Goal: Information Seeking & Learning: Learn about a topic

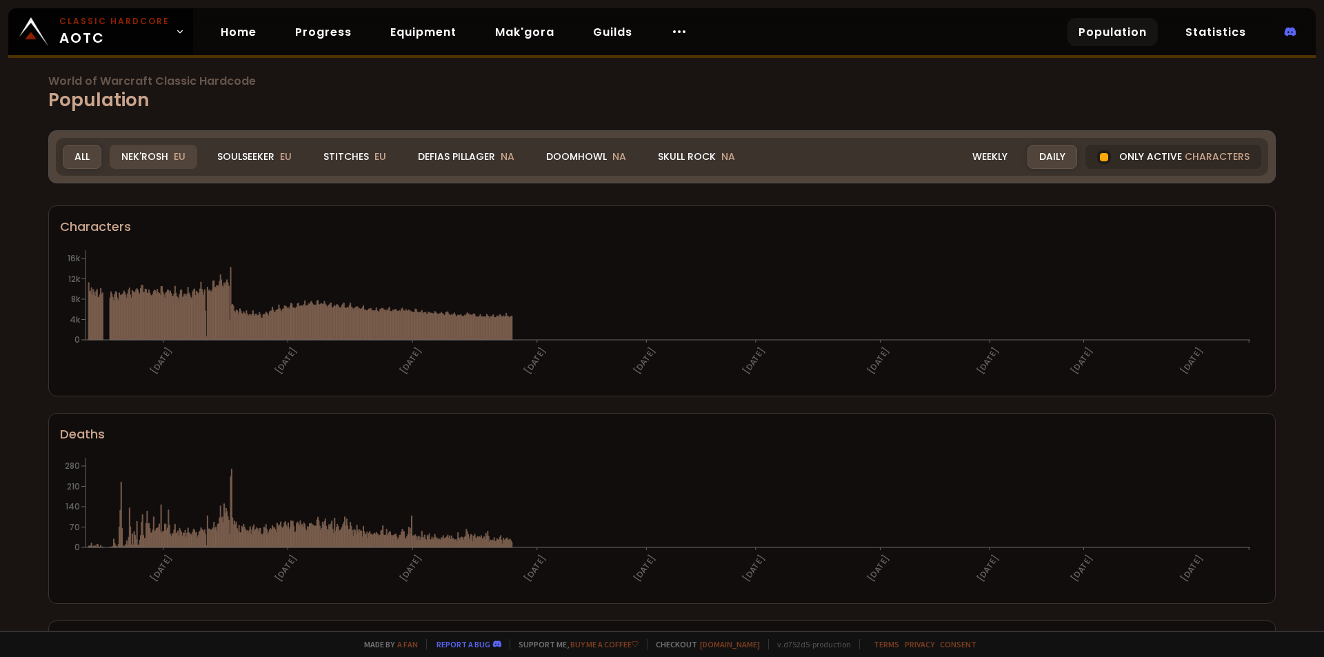
click at [170, 153] on div "Nek'Rosh EU" at bounding box center [154, 157] width 88 height 24
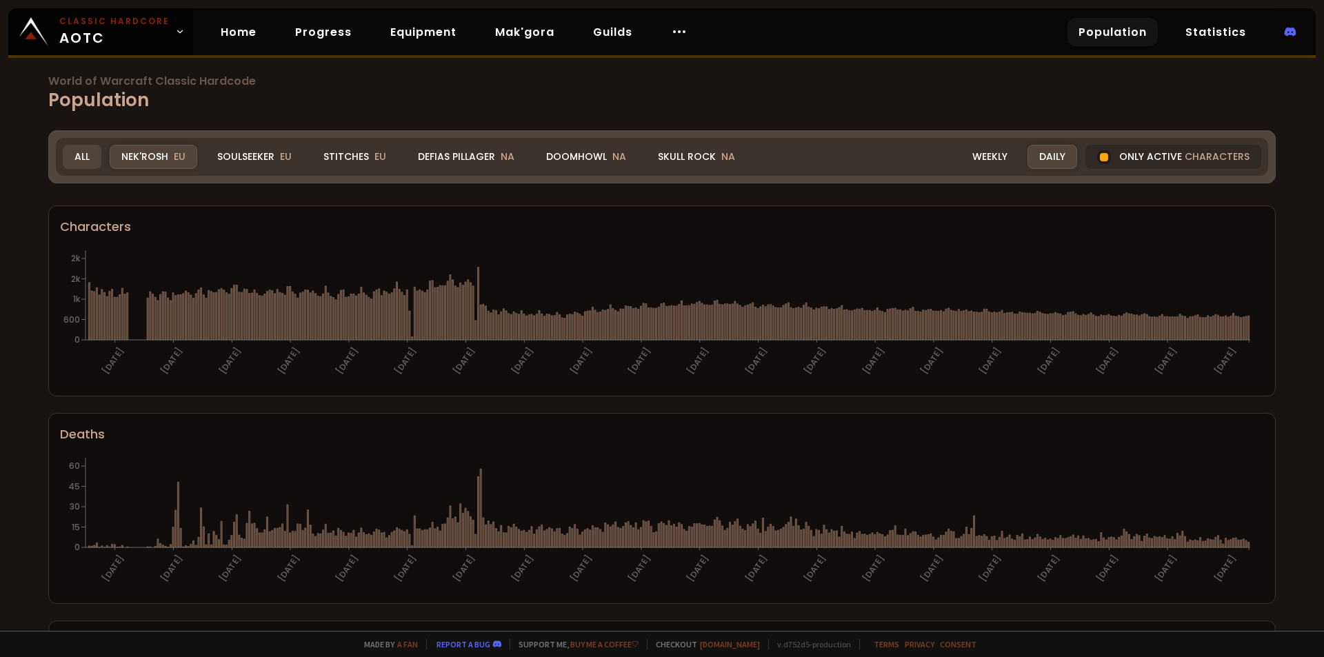
click at [93, 158] on div "All" at bounding box center [82, 157] width 39 height 24
click at [86, 160] on div "All" at bounding box center [82, 157] width 39 height 24
